Goal: Check status: Check status

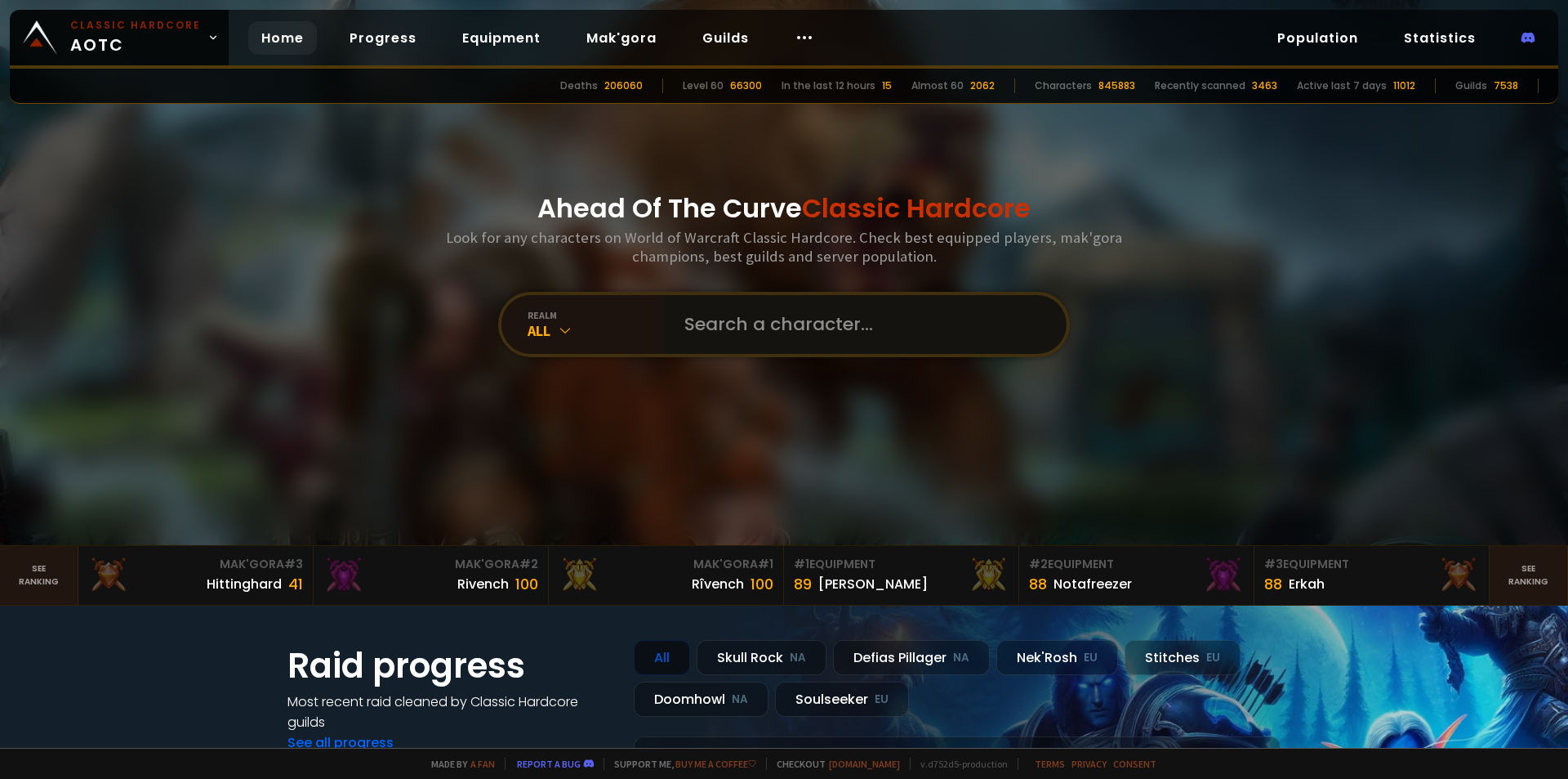
click at [828, 323] on input "text" at bounding box center [860, 325] width 372 height 59
type input "glandpeu"
click at [813, 327] on input "text" at bounding box center [860, 325] width 372 height 59
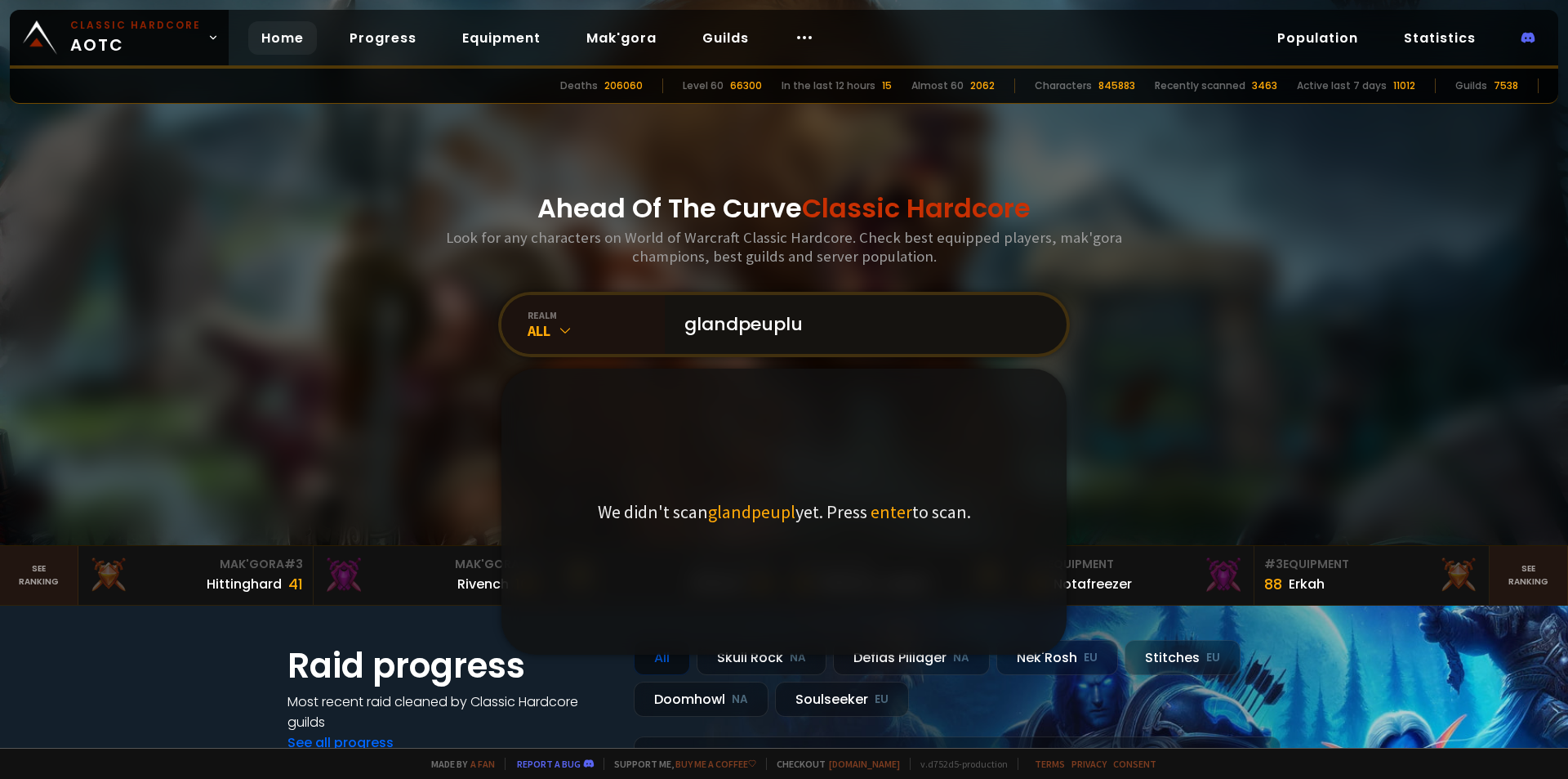
type input "glandpeuplus"
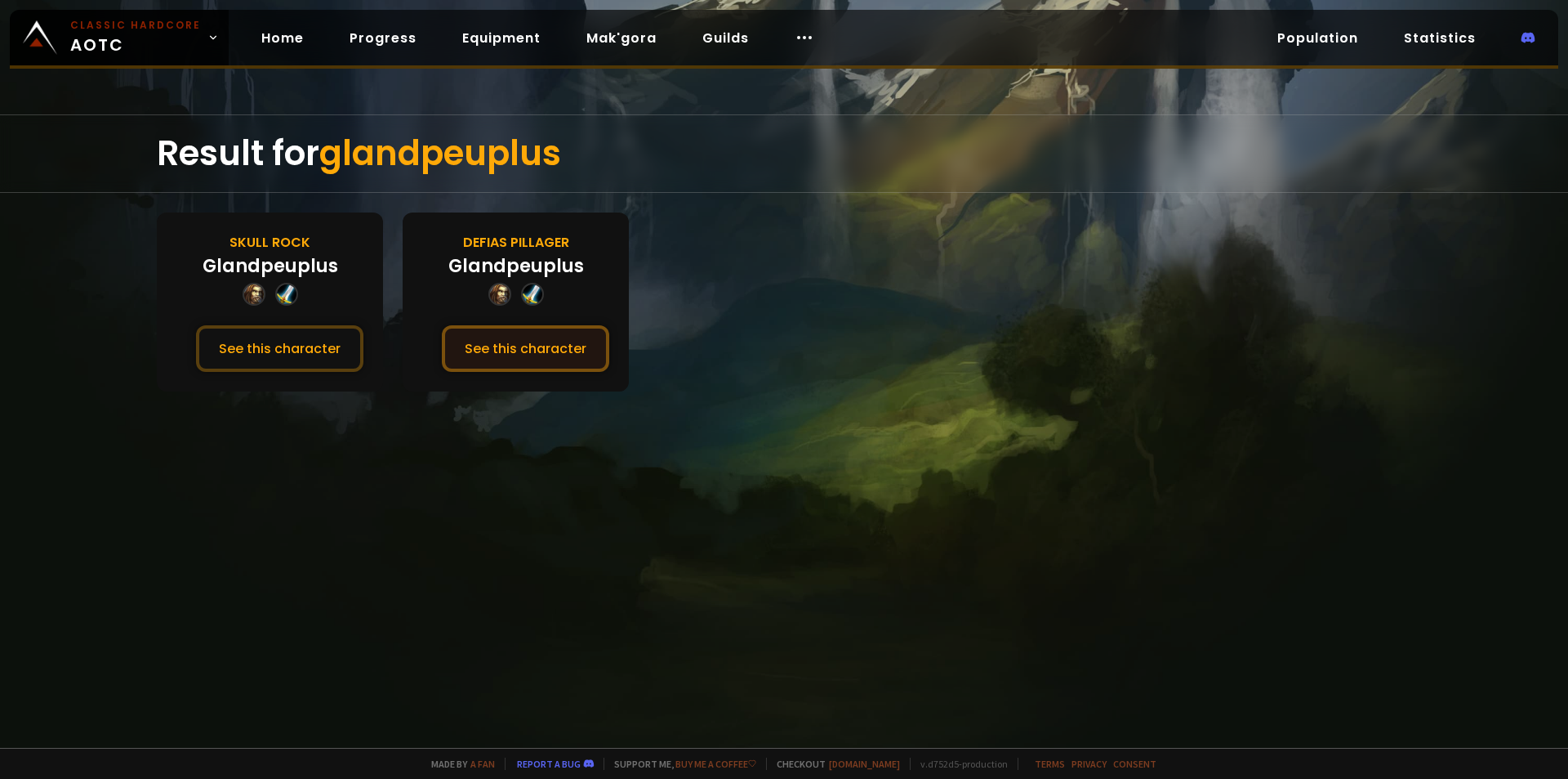
click at [543, 361] on button "See this character" at bounding box center [525, 348] width 167 height 46
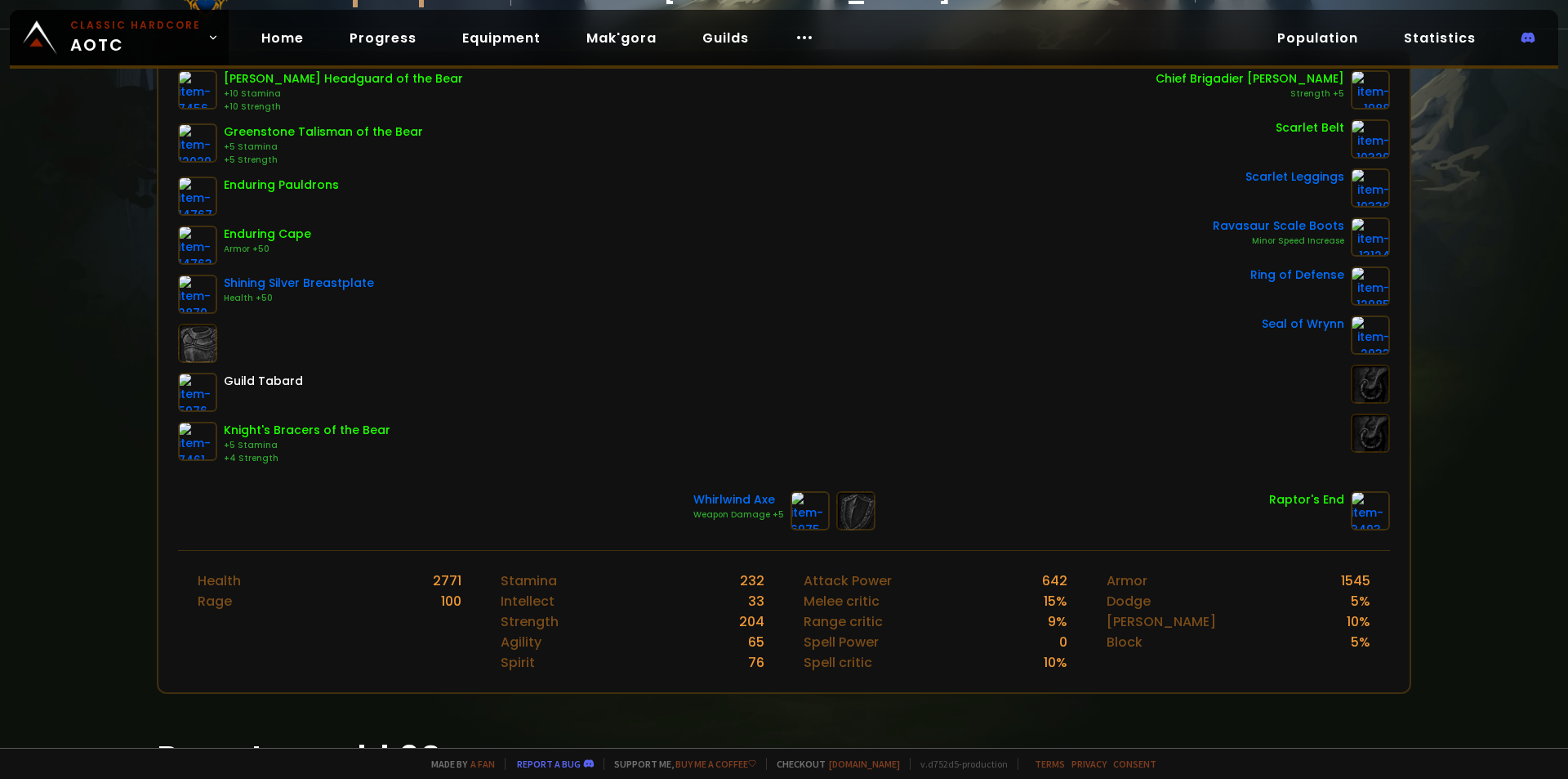
scroll to position [245, 0]
